Goal: Task Accomplishment & Management: Use online tool/utility

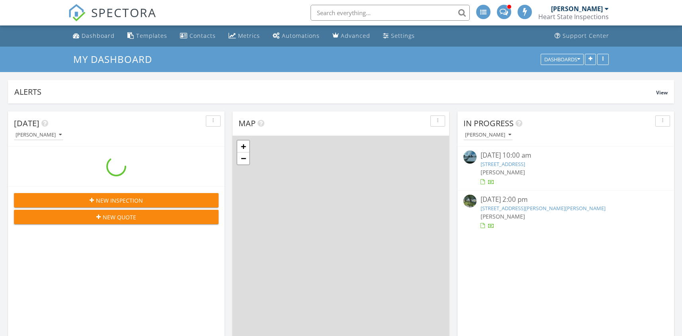
scroll to position [4, 4]
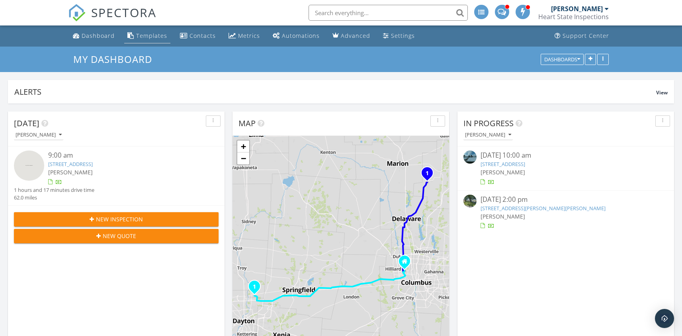
click at [151, 32] on div "Templates" at bounding box center [151, 36] width 31 height 8
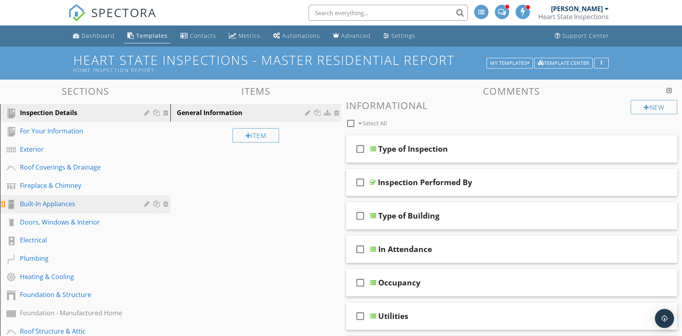
click at [55, 206] on div "Built-In Appliances" at bounding box center [76, 204] width 113 height 10
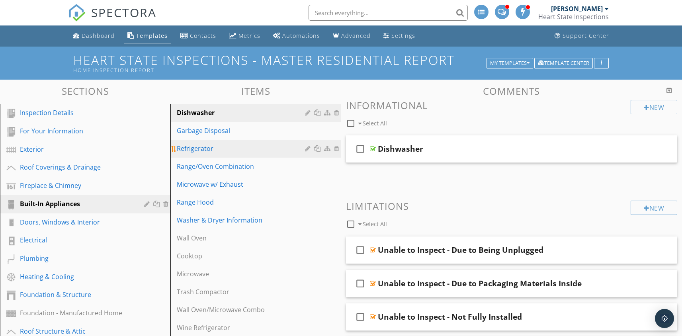
click at [202, 152] on div "Refrigerator" at bounding box center [242, 149] width 130 height 10
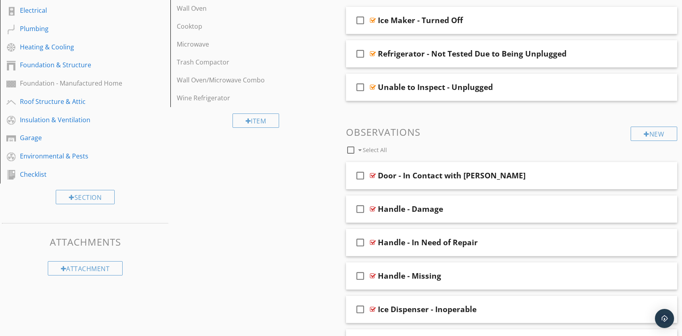
scroll to position [228, 0]
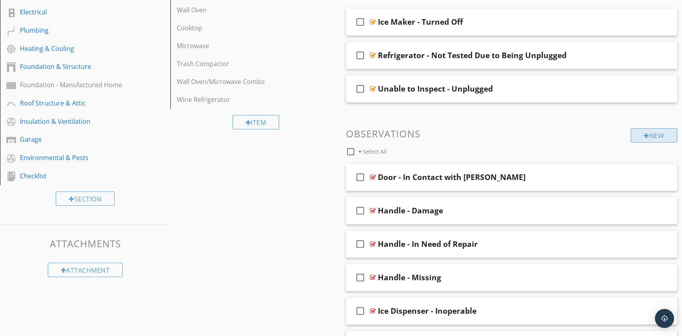
click at [641, 137] on div "New" at bounding box center [654, 135] width 47 height 14
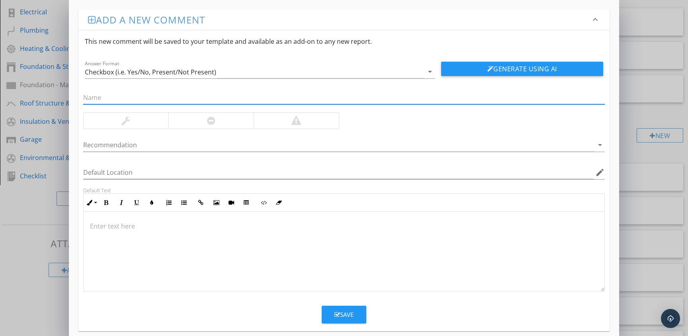
click at [111, 100] on input "text" at bounding box center [344, 97] width 522 height 13
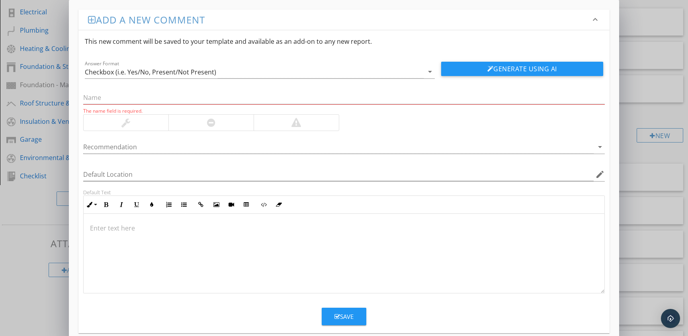
click at [107, 234] on div at bounding box center [344, 254] width 521 height 80
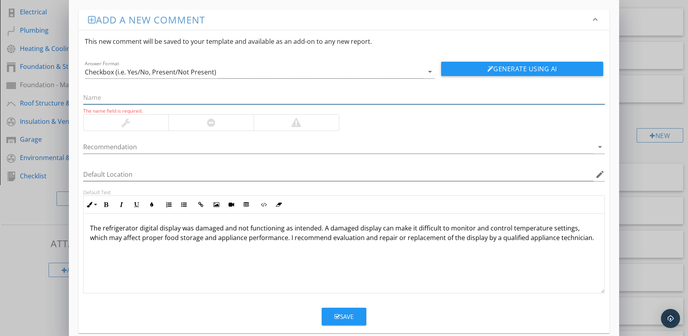
click at [110, 98] on input "text" at bounding box center [344, 97] width 522 height 13
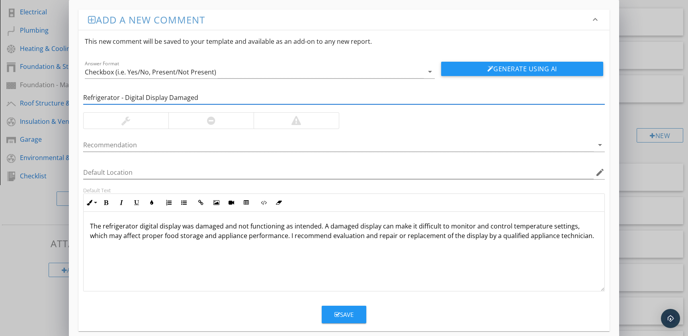
type input "Refrigerator - Digital Display Damaged"
click at [229, 116] on div at bounding box center [211, 121] width 85 height 16
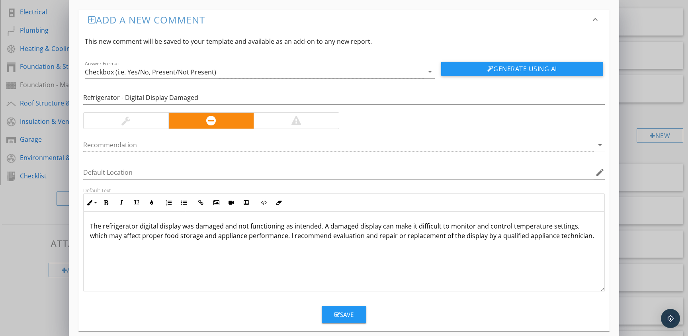
click at [340, 319] on button "Save" at bounding box center [344, 315] width 45 height 18
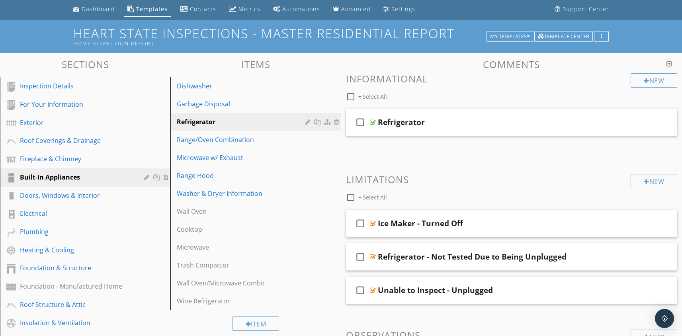
scroll to position [0, 0]
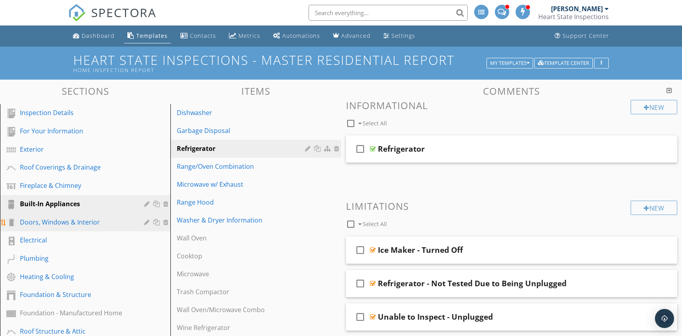
click at [60, 223] on div "Doors, Windows & Interior" at bounding box center [76, 223] width 113 height 10
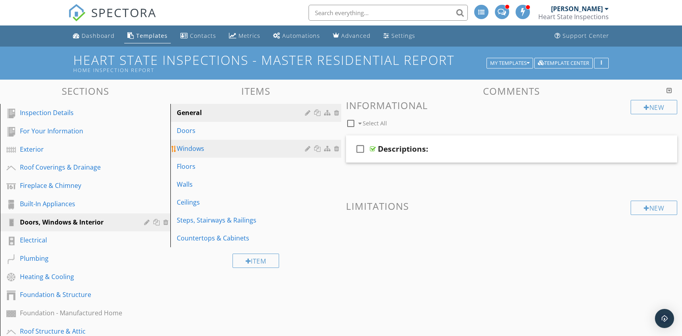
click at [196, 148] on div "Windows" at bounding box center [242, 149] width 130 height 10
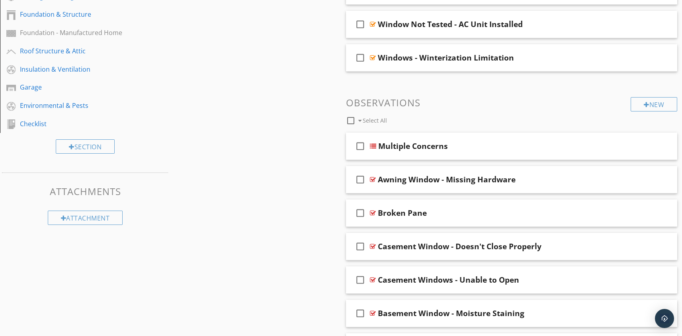
scroll to position [272, 0]
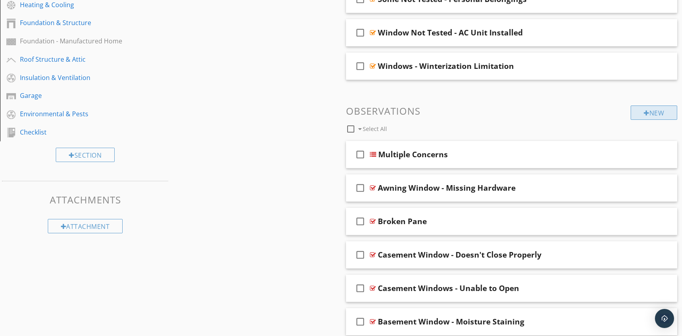
click at [644, 112] on div at bounding box center [647, 113] width 6 height 6
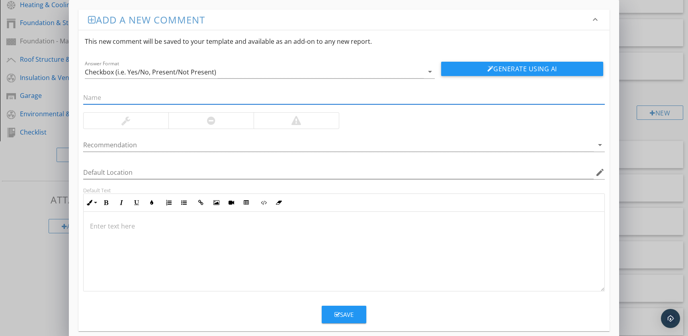
click at [138, 225] on p at bounding box center [344, 226] width 508 height 10
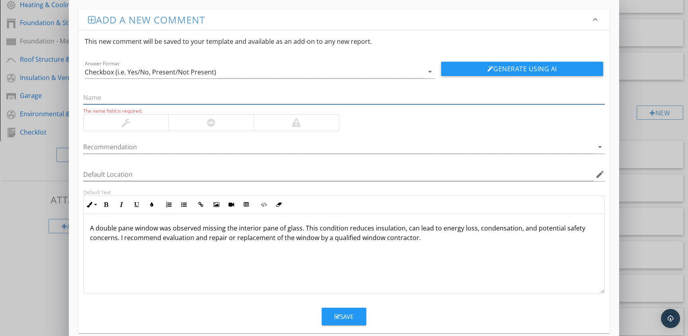
click at [104, 94] on input "text" at bounding box center [344, 97] width 522 height 13
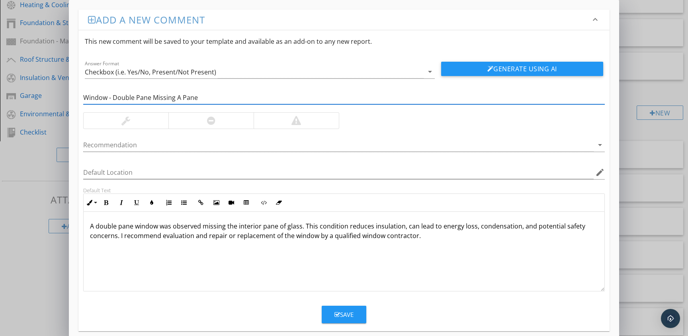
type input "Window - Double Pane Missing A Pane"
click at [211, 127] on div at bounding box center [211, 121] width 85 height 16
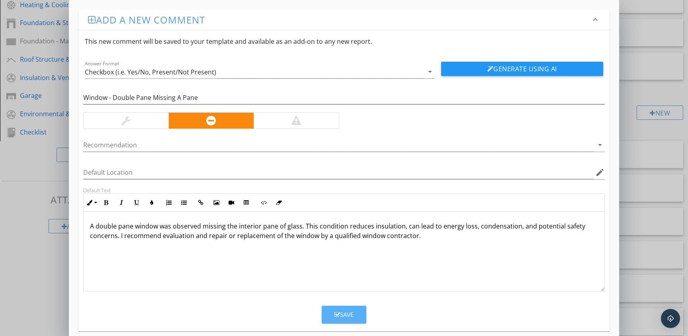
click at [349, 318] on div "Save" at bounding box center [344, 314] width 19 height 9
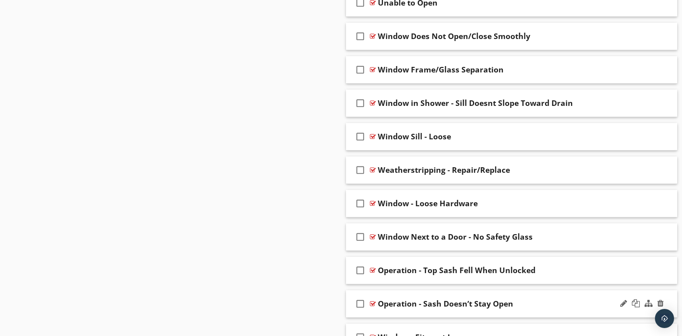
scroll to position [809, 0]
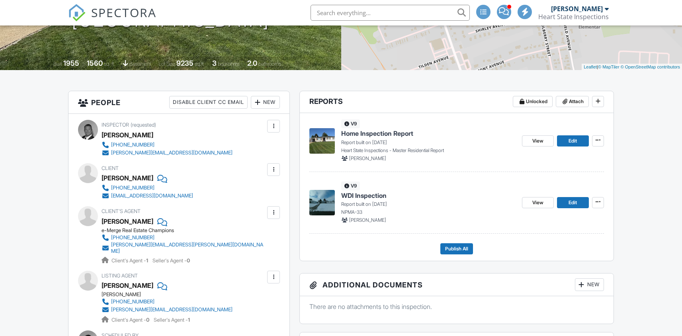
scroll to position [155, 0]
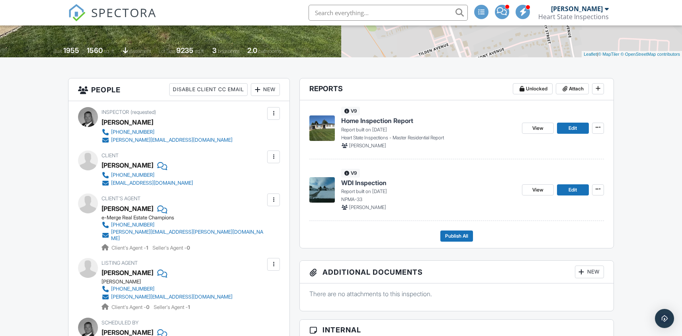
click at [376, 184] on span "WDI Inspection" at bounding box center [363, 182] width 45 height 9
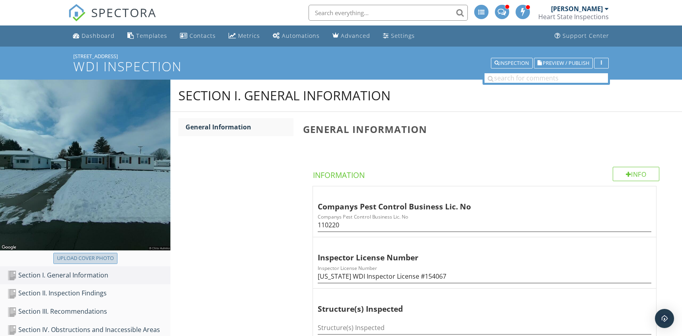
click at [94, 260] on div "Upload cover photo" at bounding box center [85, 259] width 57 height 8
type input "C:\fakepath\[DATE] [DATE].jpg"
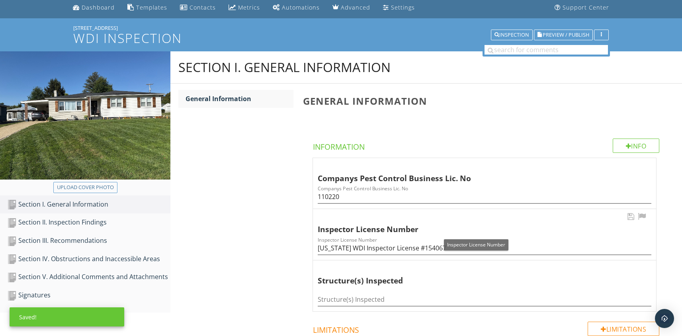
scroll to position [53, 0]
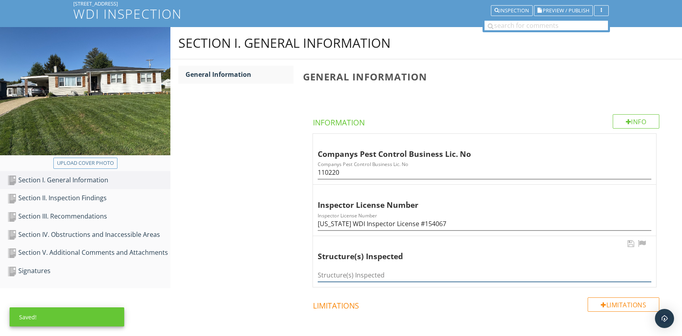
click at [376, 278] on input "Structure(s) Inspected" at bounding box center [485, 275] width 334 height 13
type input "Home, Detached Garage"
click at [63, 198] on div "Section II. Inspection Findings" at bounding box center [88, 198] width 163 height 10
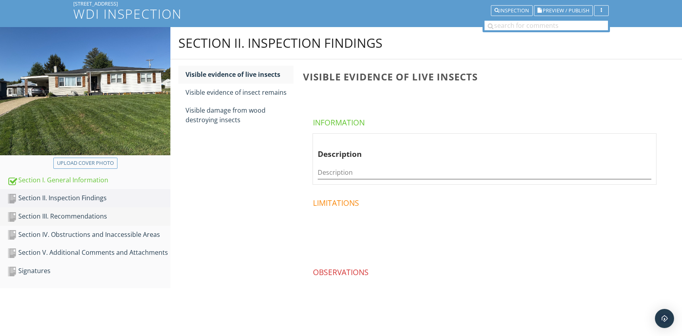
click at [100, 217] on div "Section III. Recommendations" at bounding box center [88, 217] width 163 height 10
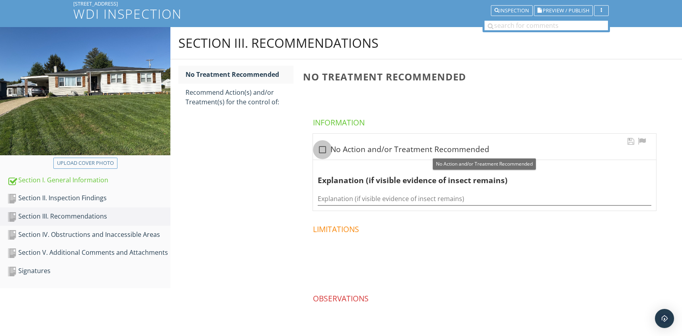
click at [324, 149] on div at bounding box center [323, 150] width 14 height 14
checkbox input "true"
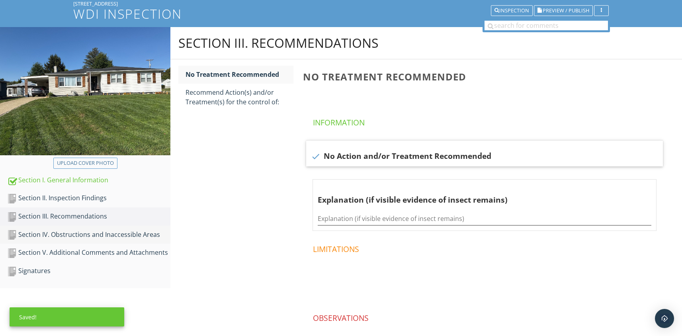
click at [86, 237] on div "Section IV. Obstructions and Inaccessible Areas" at bounding box center [88, 235] width 163 height 10
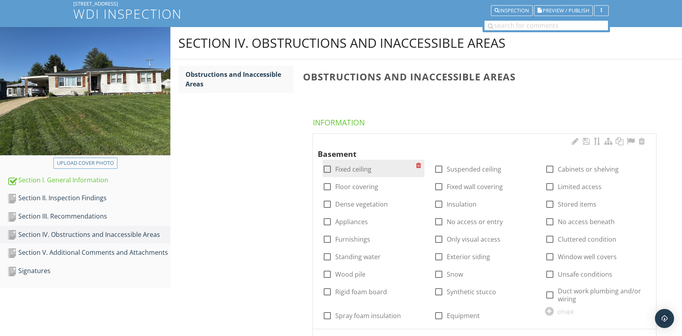
click at [328, 170] on div at bounding box center [328, 170] width 14 height 14
checkbox input "true"
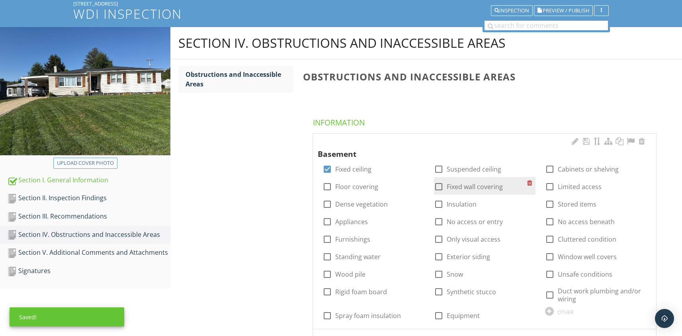
click at [439, 185] on div at bounding box center [439, 187] width 14 height 14
checkbox input "true"
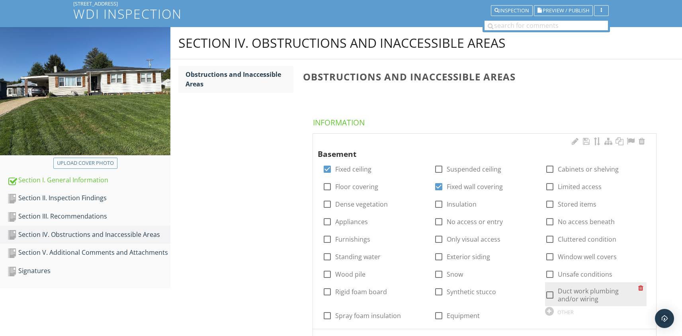
click at [552, 294] on div at bounding box center [550, 295] width 14 height 14
checkbox input "true"
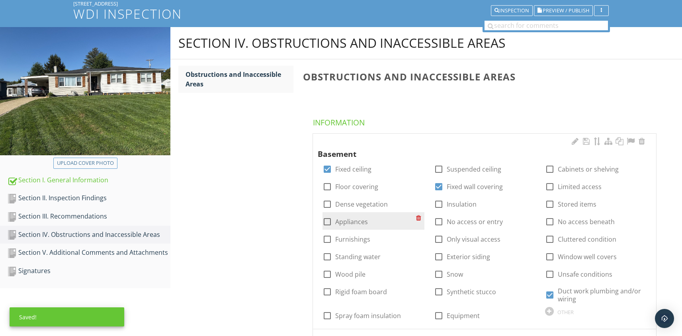
click at [331, 220] on div at bounding box center [328, 222] width 14 height 14
checkbox input "true"
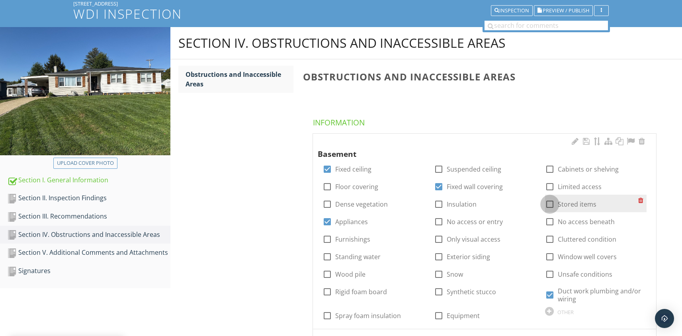
click at [552, 204] on div at bounding box center [550, 205] width 14 height 14
checkbox input "true"
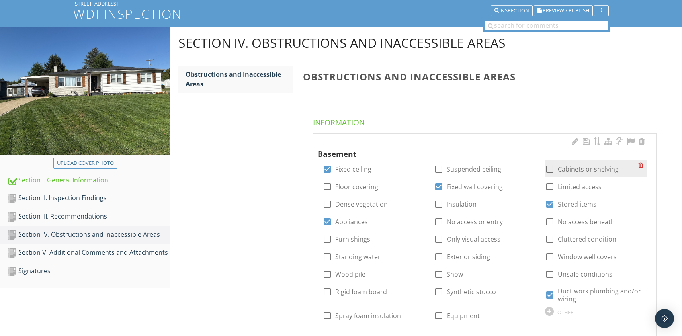
click at [548, 167] on div at bounding box center [550, 170] width 14 height 14
checkbox input "true"
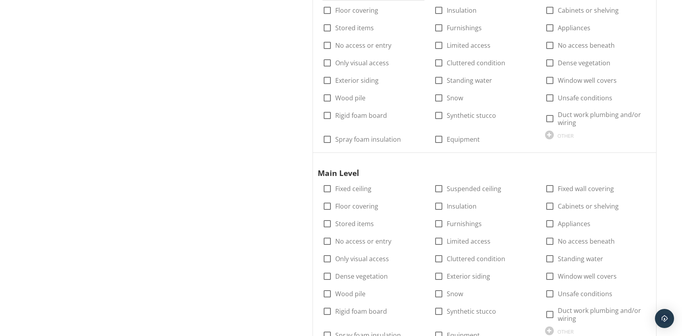
scroll to position [427, 0]
click at [325, 186] on div at bounding box center [328, 187] width 14 height 14
checkbox input "true"
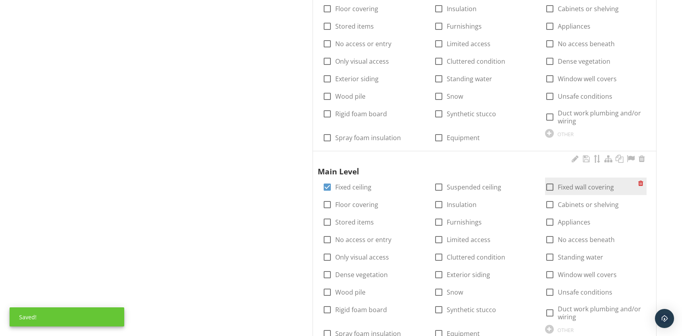
click at [550, 186] on div at bounding box center [550, 187] width 14 height 14
checkbox input "true"
click at [549, 201] on div at bounding box center [550, 205] width 14 height 14
checkbox input "true"
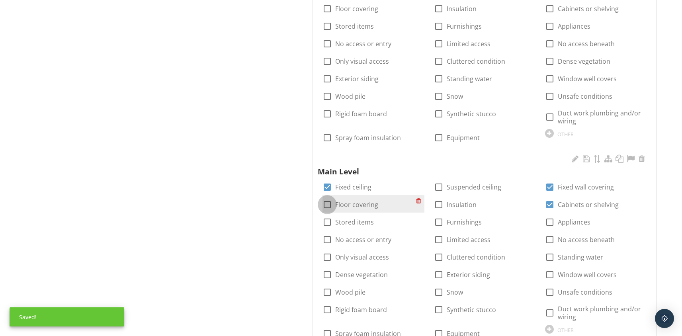
click at [327, 203] on div at bounding box center [328, 205] width 14 height 14
checkbox input "true"
click at [327, 221] on div at bounding box center [328, 223] width 14 height 14
checkbox input "true"
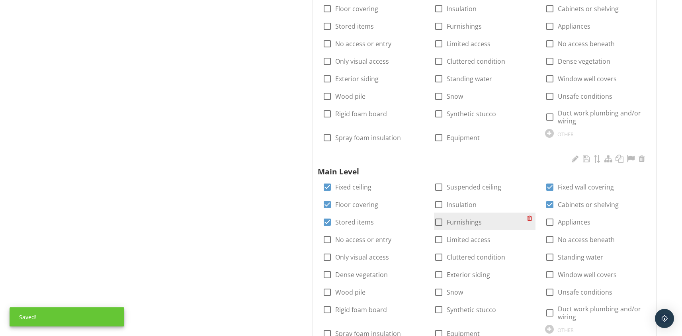
click at [438, 221] on div at bounding box center [439, 223] width 14 height 14
checkbox input "true"
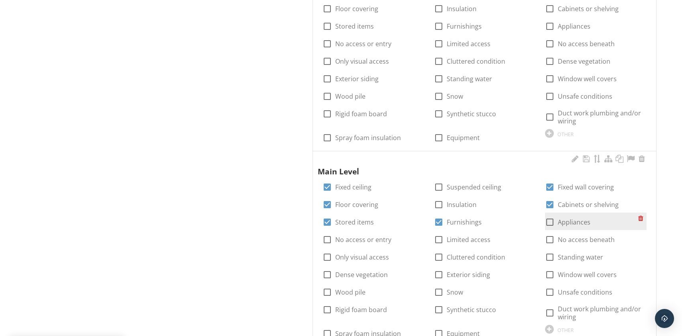
click at [554, 224] on div at bounding box center [550, 223] width 14 height 14
checkbox input "true"
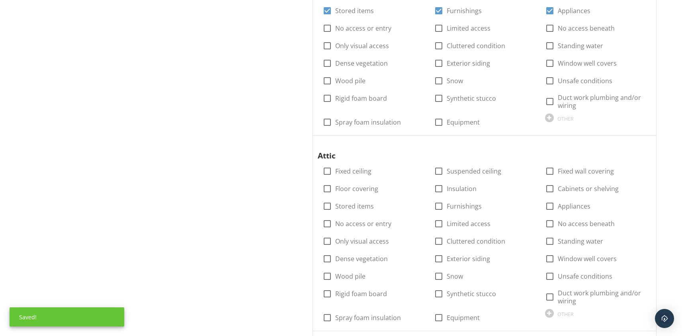
scroll to position [648, 0]
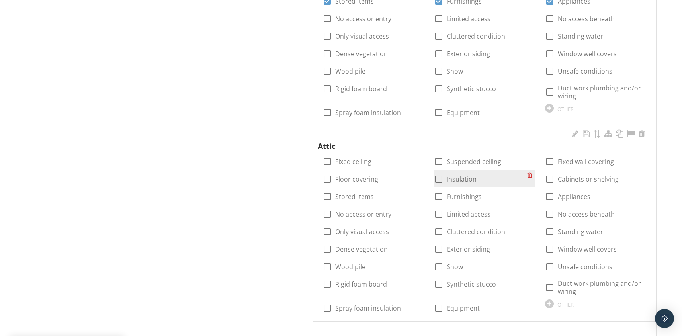
click at [441, 180] on div at bounding box center [439, 179] width 14 height 14
checkbox input "true"
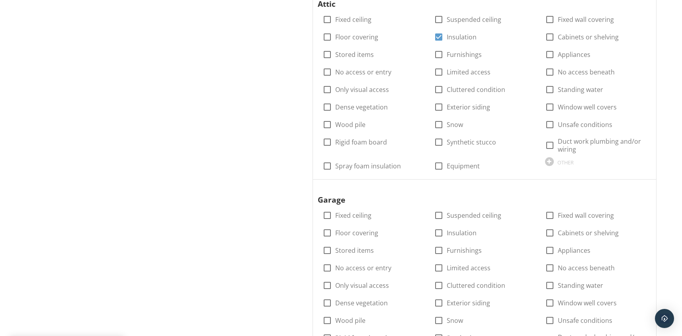
scroll to position [812, 0]
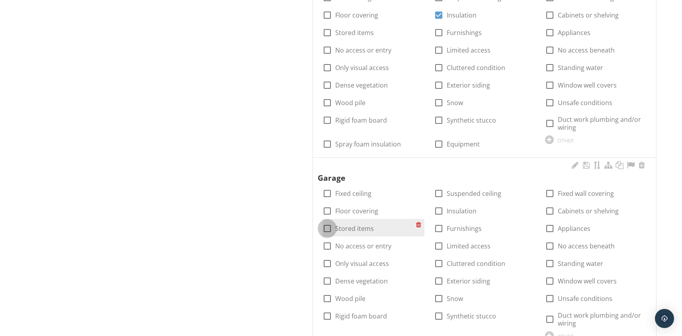
click at [329, 228] on div at bounding box center [328, 229] width 14 height 14
checkbox input "true"
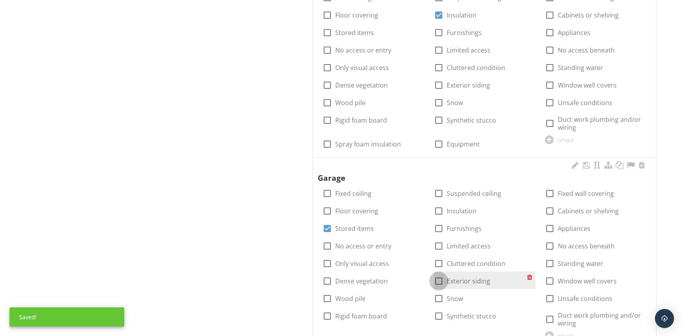
click at [439, 280] on div at bounding box center [439, 281] width 14 height 14
checkbox input "true"
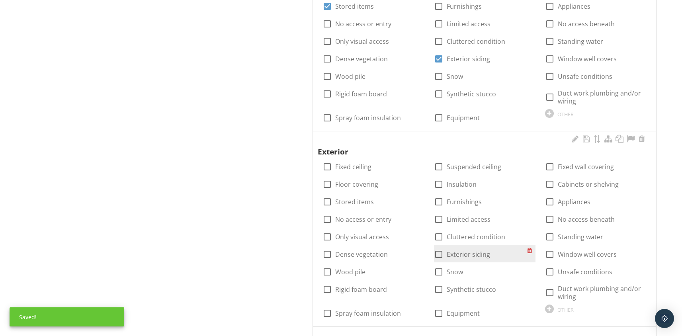
scroll to position [1036, 0]
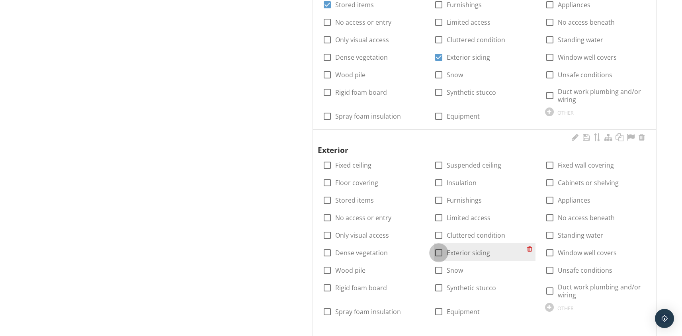
click at [441, 253] on div at bounding box center [439, 253] width 14 height 14
checkbox input "true"
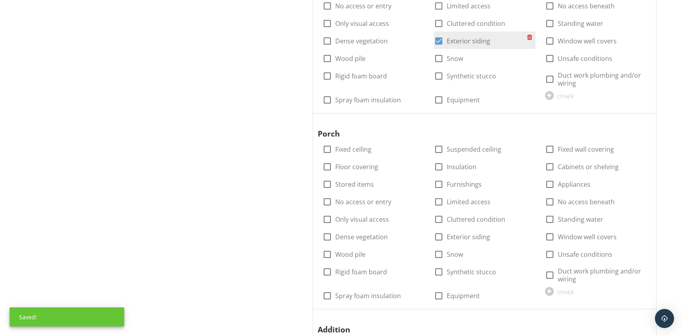
scroll to position [1277, 0]
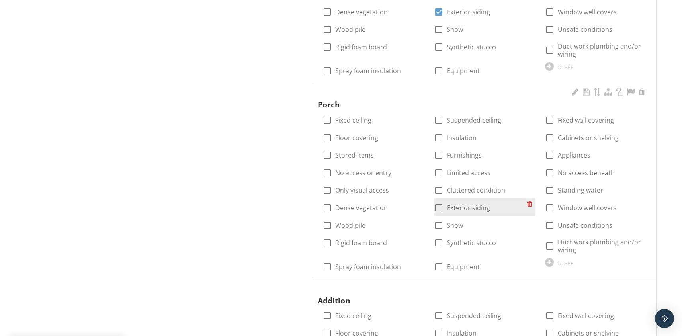
click at [440, 208] on div at bounding box center [439, 208] width 14 height 14
checkbox input "true"
click at [551, 173] on div at bounding box center [550, 173] width 14 height 14
checkbox input "true"
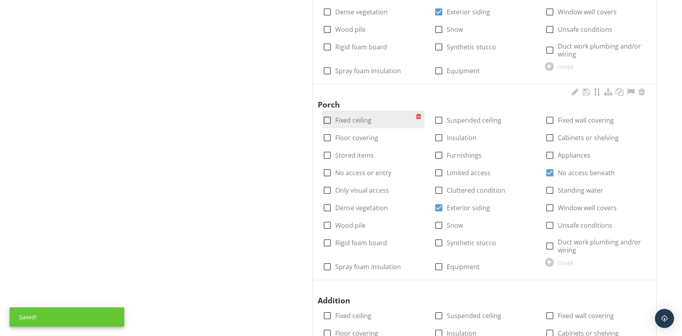
click at [326, 120] on div at bounding box center [328, 121] width 14 height 14
checkbox input "true"
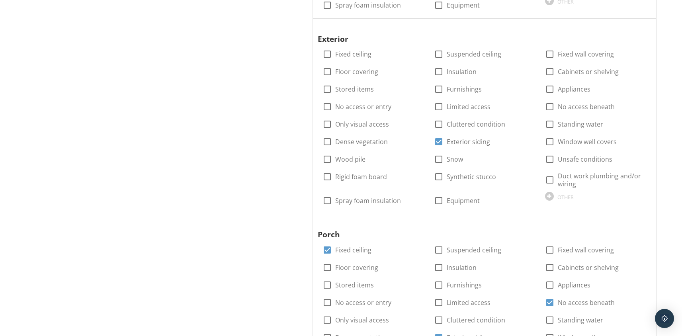
scroll to position [1186, 0]
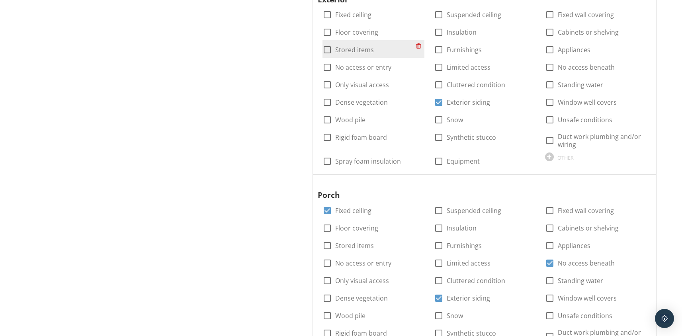
click at [329, 51] on div at bounding box center [328, 50] width 14 height 14
checkbox input "true"
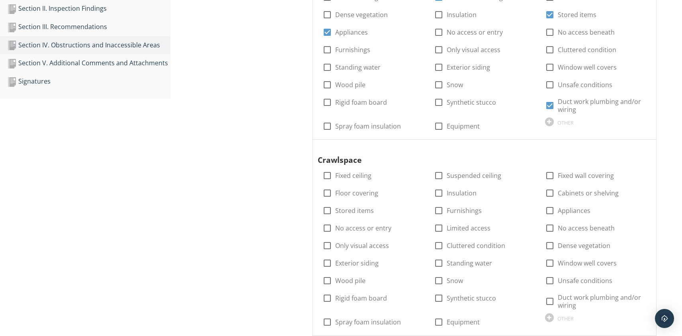
scroll to position [120, 0]
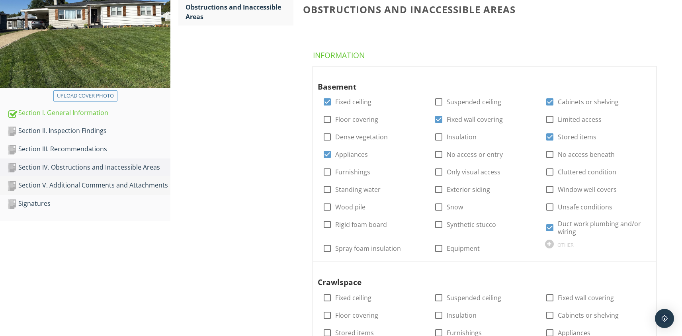
click at [114, 184] on div "Section V. Additional Comments and Attachments" at bounding box center [88, 185] width 163 height 10
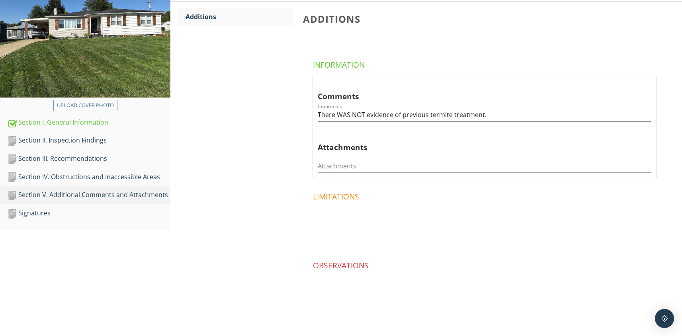
scroll to position [110, 0]
click at [365, 114] on input "There WAS NOT evidence of previous termite treatment." at bounding box center [485, 114] width 334 height 13
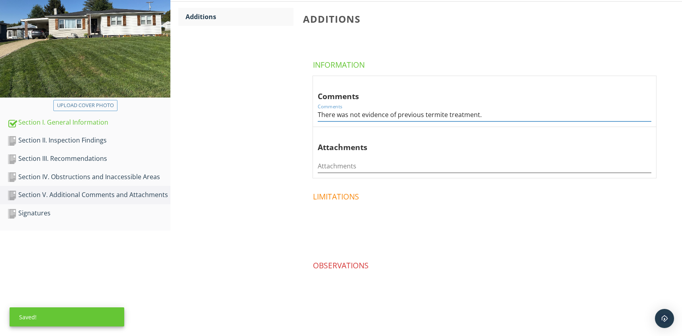
type input "There was not evidence of previous termite treatment."
click at [237, 164] on div "Section V. Additional Comments and Attachments Additions Additions Information …" at bounding box center [427, 152] width 512 height 367
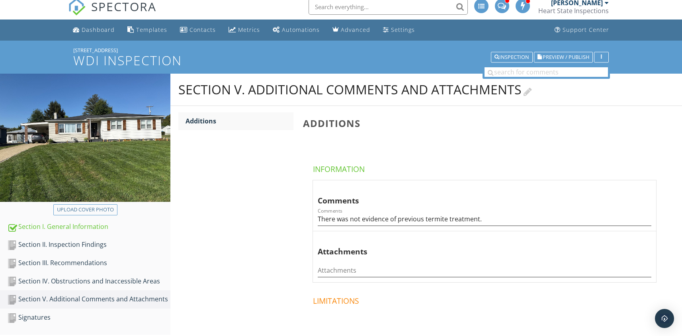
scroll to position [0, 0]
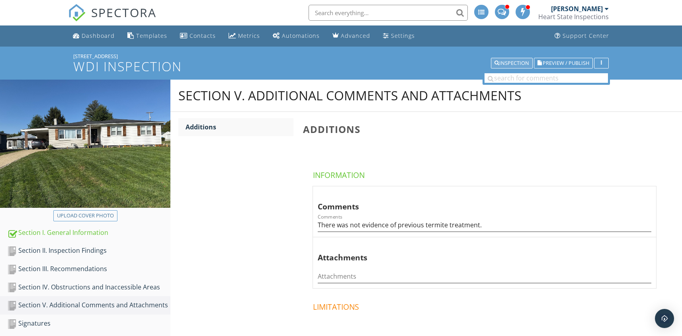
click at [521, 64] on div "Inspection" at bounding box center [512, 64] width 35 height 6
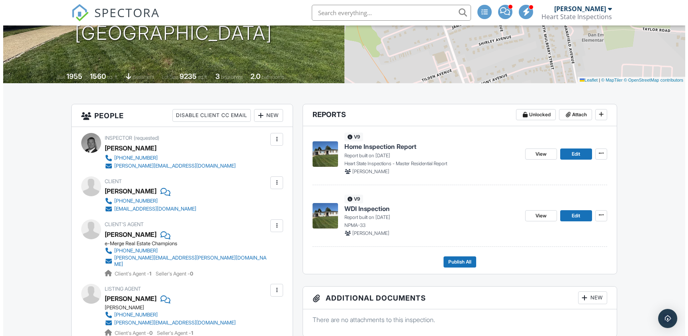
scroll to position [145, 0]
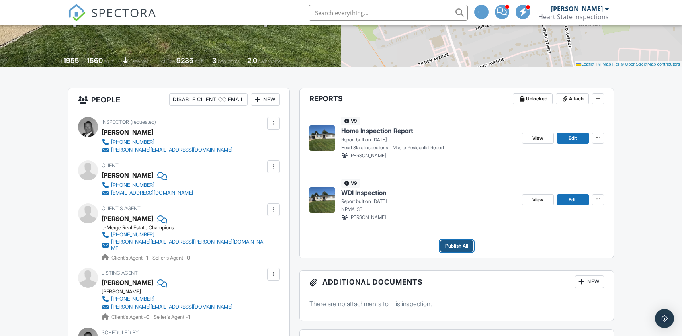
click at [459, 245] on span "Publish All" at bounding box center [456, 246] width 23 height 8
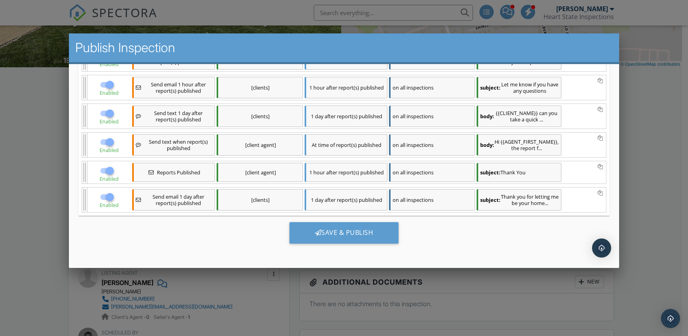
scroll to position [296, 0]
click at [361, 233] on div "Save & Publish" at bounding box center [344, 233] width 110 height 22
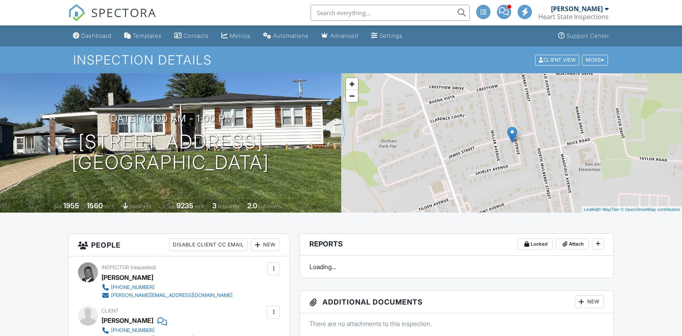
click at [105, 12] on span "SPECTORA" at bounding box center [123, 12] width 65 height 17
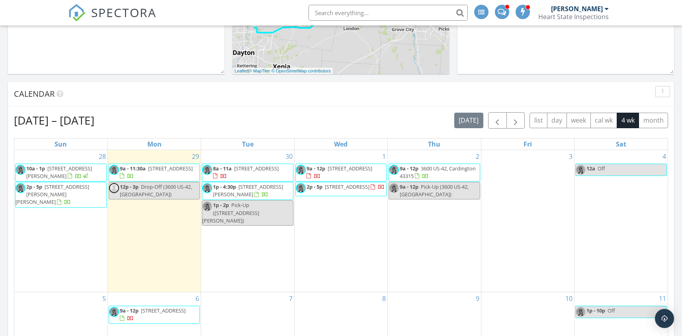
scroll to position [334, 0]
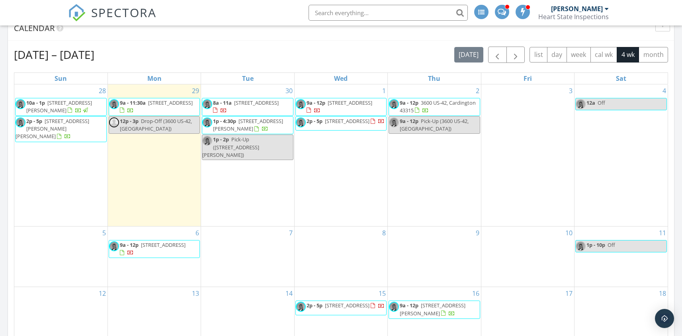
click at [67, 235] on div "5" at bounding box center [60, 257] width 93 height 60
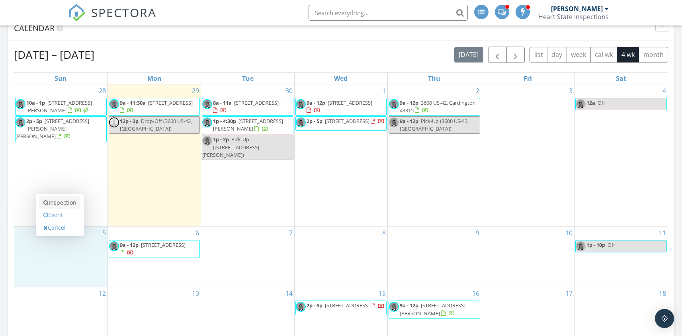
click at [69, 204] on link "Inspection" at bounding box center [59, 202] width 41 height 13
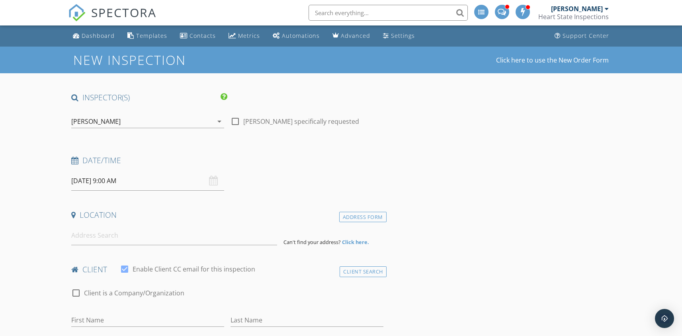
click at [237, 120] on div at bounding box center [236, 122] width 14 height 14
checkbox input "true"
click at [107, 240] on input at bounding box center [174, 236] width 206 height 20
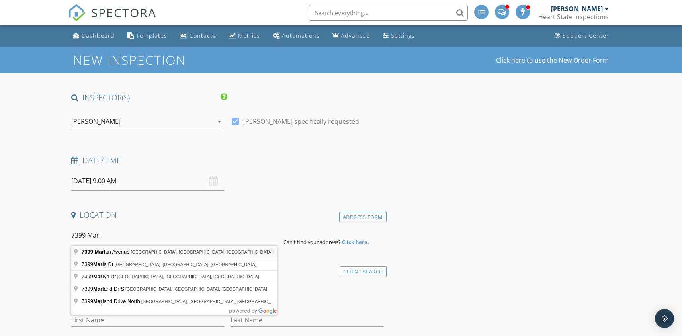
type input "7399 Marlan Avenue, Reynoldsburg, OH, USA"
